Goal: Task Accomplishment & Management: Manage account settings

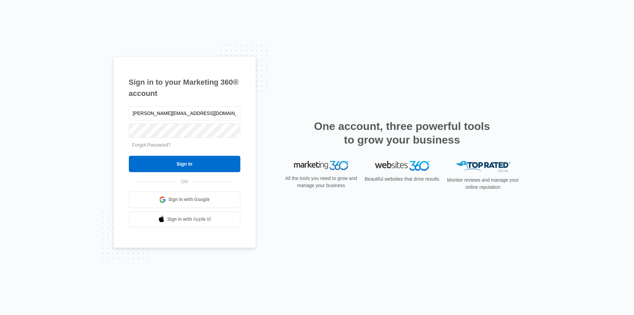
type input "[PERSON_NAME][EMAIL_ADDRESS][DOMAIN_NAME]"
click at [87, 141] on div "Sign in to your Marketing 360® account randi@greaterspacesremodel.com Forgot Pa…" at bounding box center [317, 157] width 634 height 315
click at [187, 163] on input "Sign In" at bounding box center [184, 164] width 111 height 16
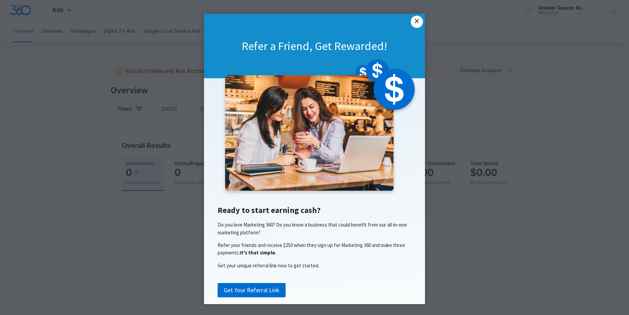
click at [416, 20] on link "×" at bounding box center [416, 22] width 12 height 12
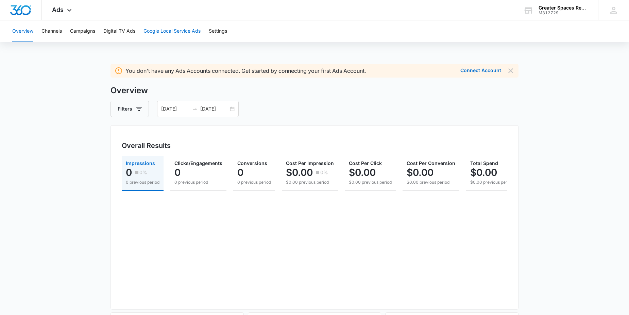
click at [169, 34] on button "Google Local Service Ads" at bounding box center [171, 31] width 57 height 22
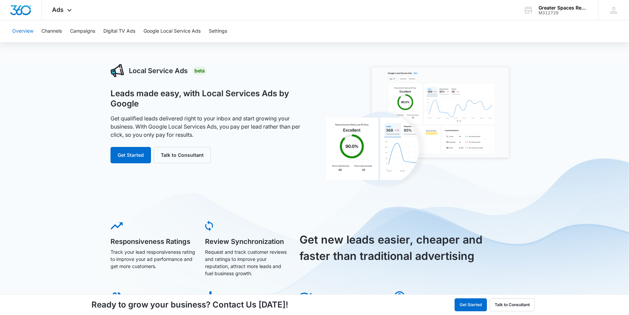
click at [22, 31] on button "Overview" at bounding box center [22, 31] width 21 height 22
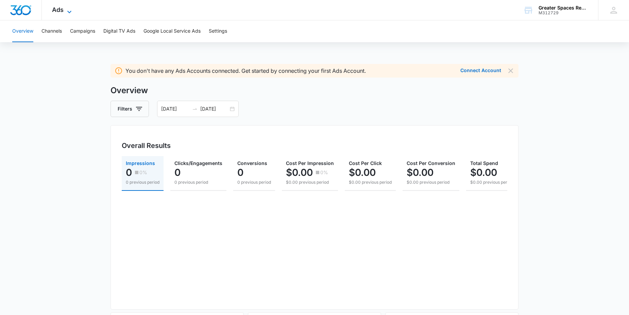
click at [65, 8] on icon at bounding box center [69, 12] width 8 height 8
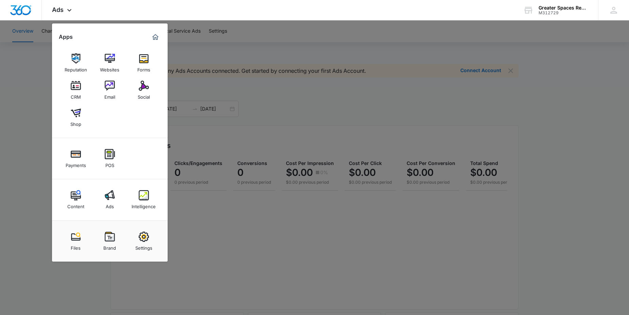
click at [75, 88] on img at bounding box center [76, 86] width 10 height 10
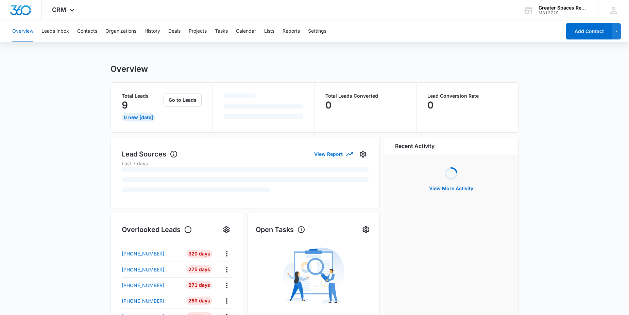
click at [169, 116] on div "Go to Leads" at bounding box center [182, 107] width 38 height 28
click at [184, 98] on button "Go to Leads" at bounding box center [182, 99] width 38 height 13
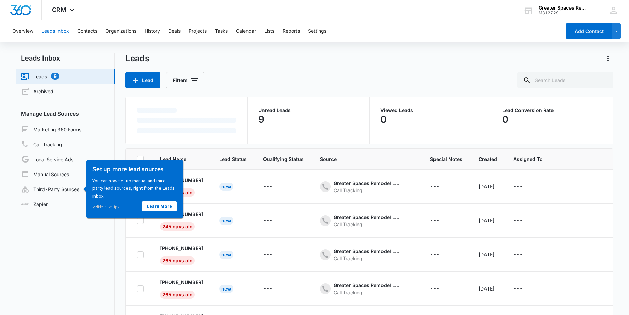
click at [81, 236] on nav "Leads Inbox Leads 9 Archived Manage Lead Sources Marketing 360 Forms Call Track…" at bounding box center [65, 205] width 99 height 304
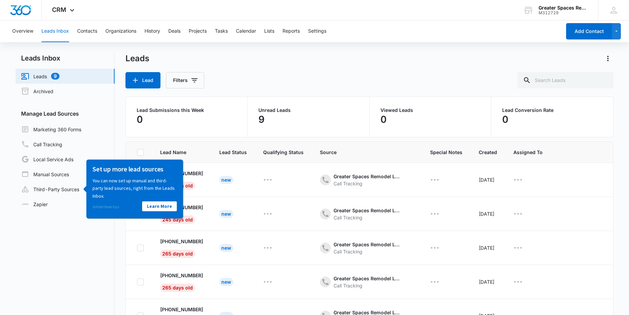
click at [110, 207] on link "⊘ Hide these tips" at bounding box center [105, 206] width 27 height 5
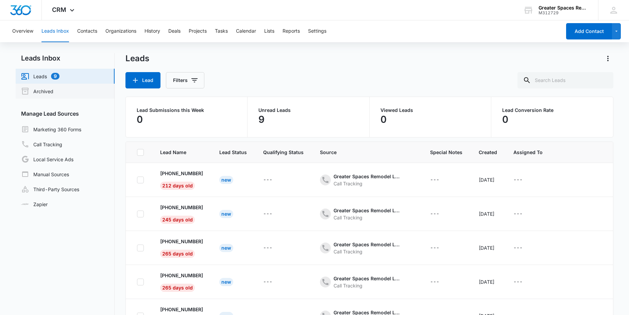
click at [52, 89] on link "Archived" at bounding box center [37, 91] width 32 height 8
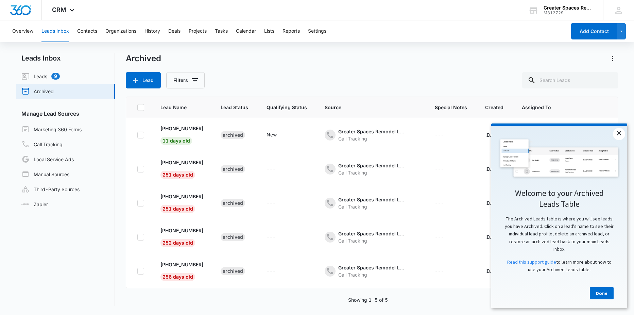
click at [619, 133] on link "×" at bounding box center [619, 134] width 12 height 12
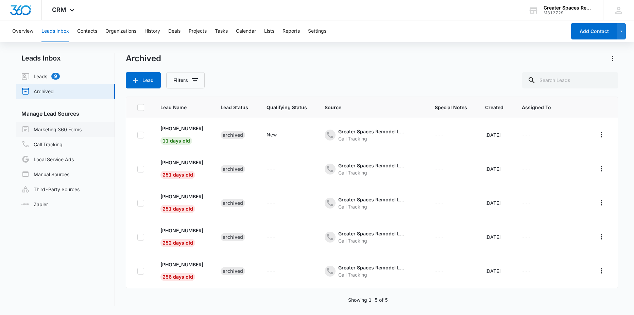
click at [70, 130] on link "Marketing 360 Forms" at bounding box center [51, 129] width 60 height 8
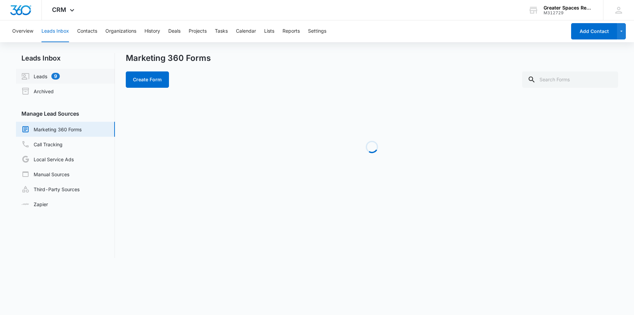
click at [48, 75] on link "Leads 9" at bounding box center [40, 76] width 38 height 8
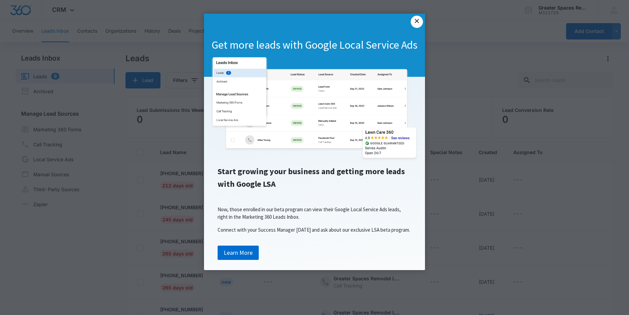
click at [419, 20] on link "×" at bounding box center [416, 22] width 12 height 12
